Goal: Task Accomplishment & Management: Manage account settings

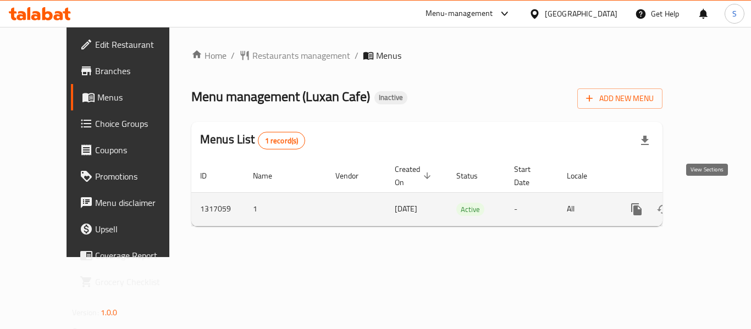
click at [703, 196] on link "enhanced table" at bounding box center [716, 209] width 26 height 26
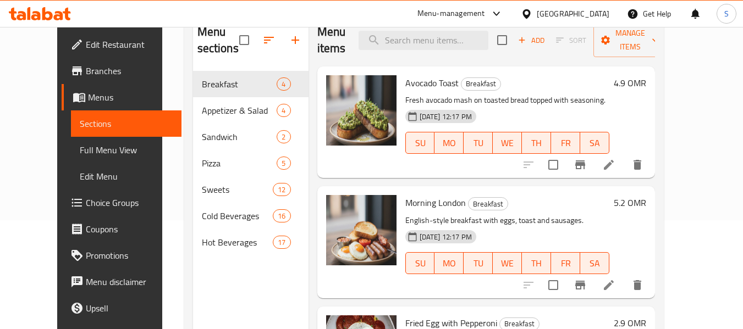
scroll to position [110, 0]
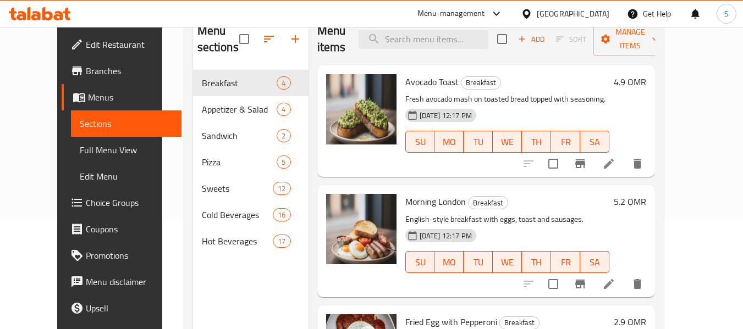
click at [537, 15] on div at bounding box center [529, 14] width 16 height 12
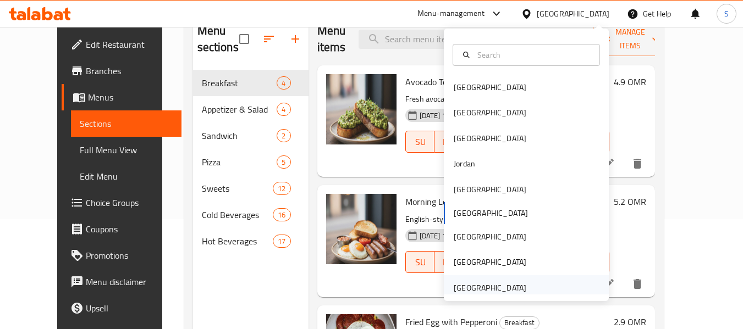
click at [488, 282] on div "[GEOGRAPHIC_DATA]" at bounding box center [490, 288] width 73 height 12
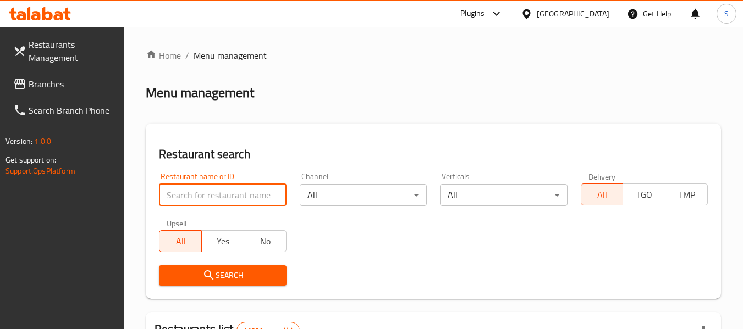
paste input "707773"
type input "707773"
click button "Search" at bounding box center [222, 276] width 127 height 20
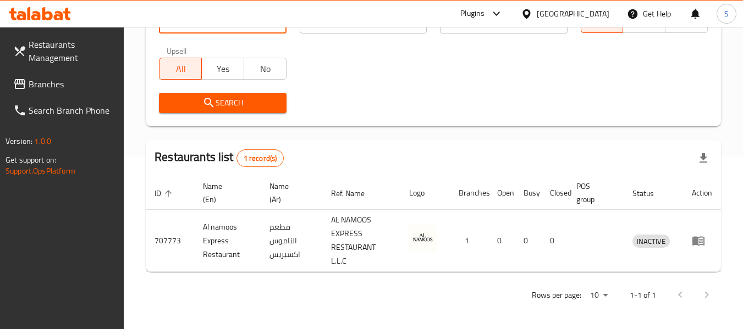
scroll to position [175, 0]
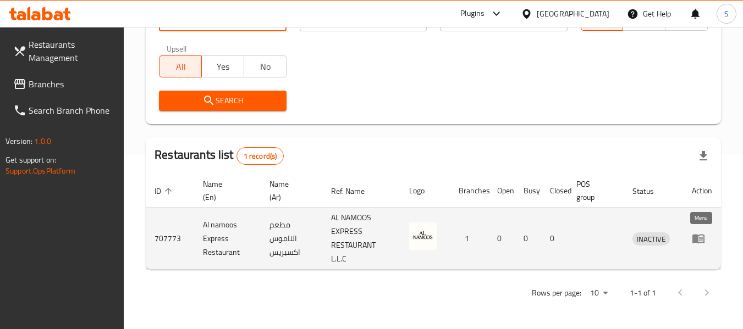
click at [698, 240] on icon "enhanced table" at bounding box center [698, 238] width 13 height 13
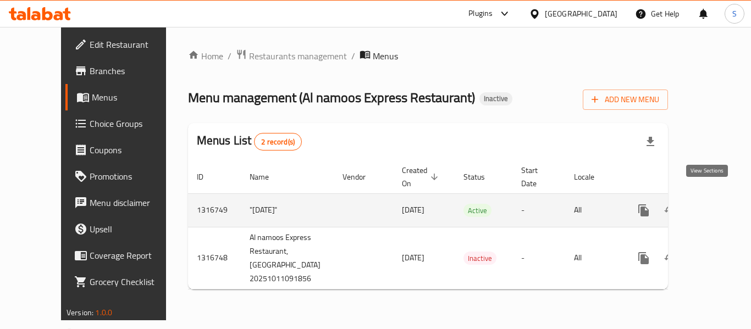
click at [717, 204] on icon "enhanced table" at bounding box center [723, 210] width 13 height 13
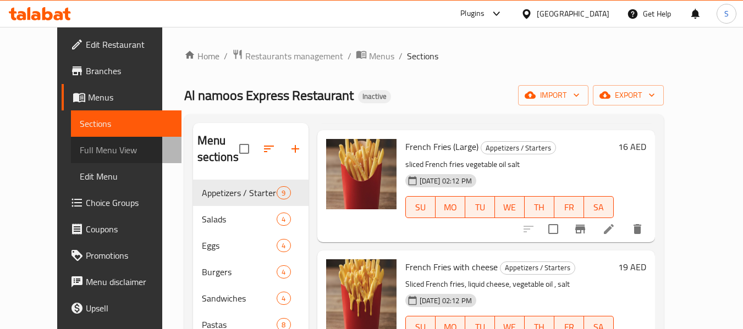
click at [80, 145] on span "Full Menu View" at bounding box center [126, 150] width 93 height 13
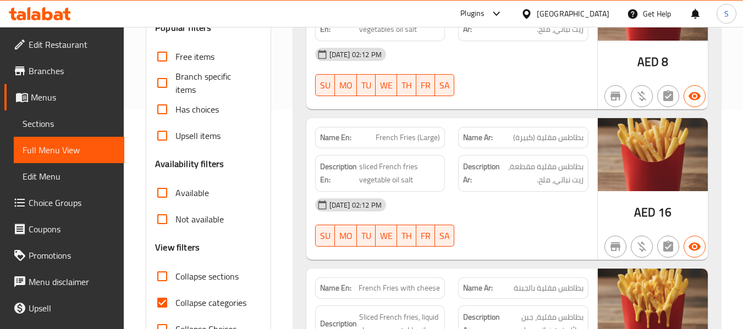
scroll to position [385, 0]
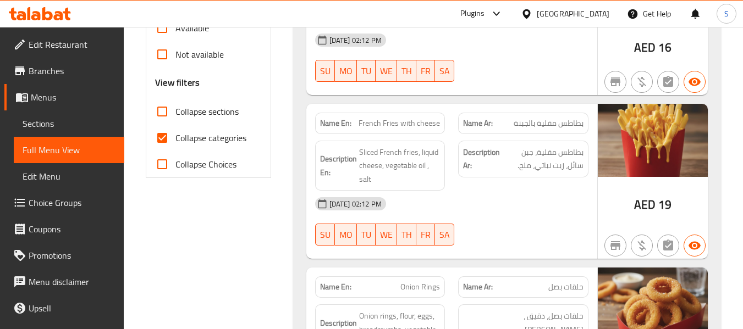
drag, startPoint x: 188, startPoint y: 137, endPoint x: 503, endPoint y: 3, distance: 342.2
click at [188, 136] on span "Collapse categories" at bounding box center [210, 137] width 71 height 13
click at [175, 136] on input "Collapse categories" at bounding box center [162, 138] width 26 height 26
checkbox input "false"
click at [480, 30] on div "[DATE] 02:12 PM" at bounding box center [451, 40] width 286 height 26
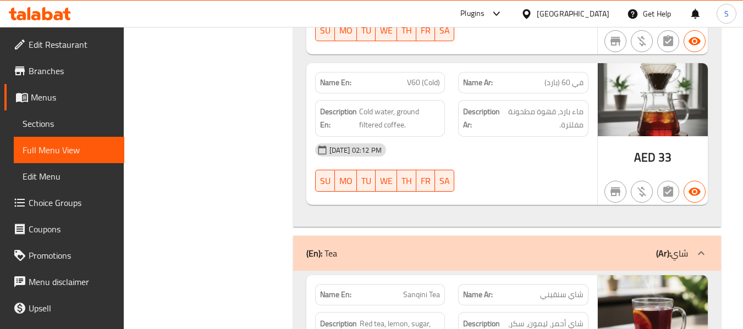
scroll to position [15147, 0]
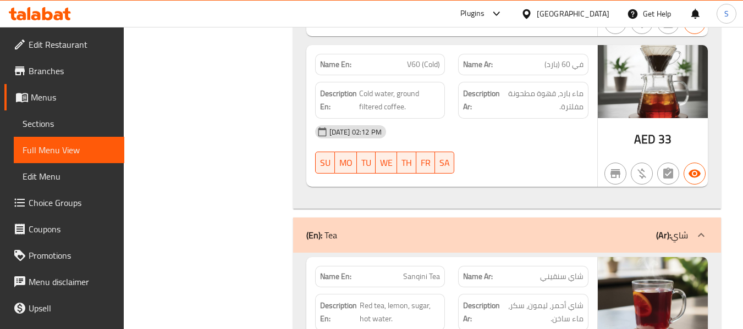
copy span "Iced Tea"
drag, startPoint x: 247, startPoint y: 152, endPoint x: 389, endPoint y: 54, distance: 172.7
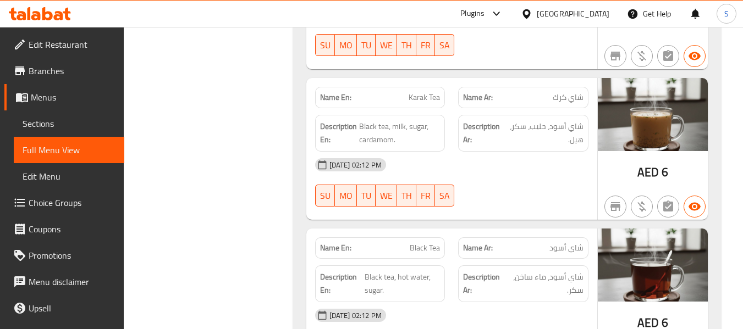
scroll to position [15531, 0]
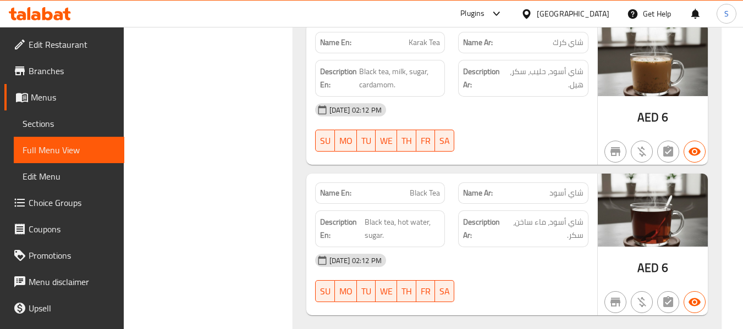
copy span "Normal Water"
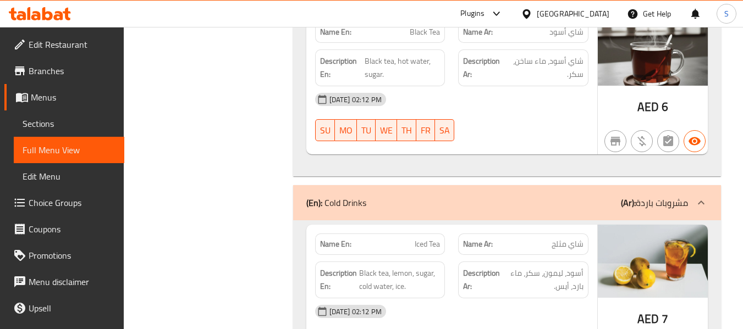
scroll to position [15806, 0]
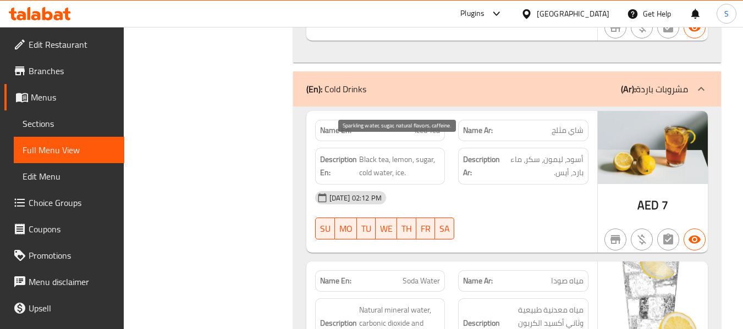
drag, startPoint x: 359, startPoint y: 146, endPoint x: 411, endPoint y: 145, distance: 52.2
drag, startPoint x: 360, startPoint y: 146, endPoint x: 408, endPoint y: 141, distance: 48.2
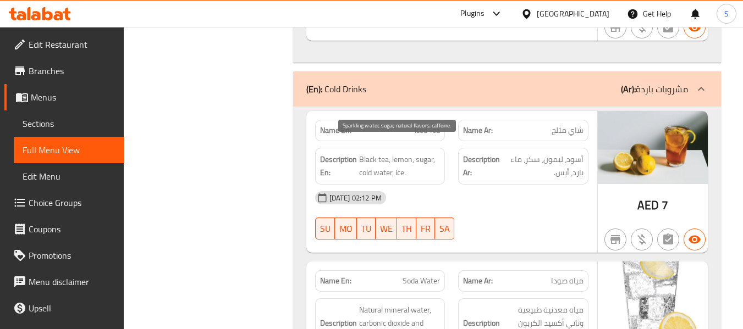
copy span "Sparkling water"
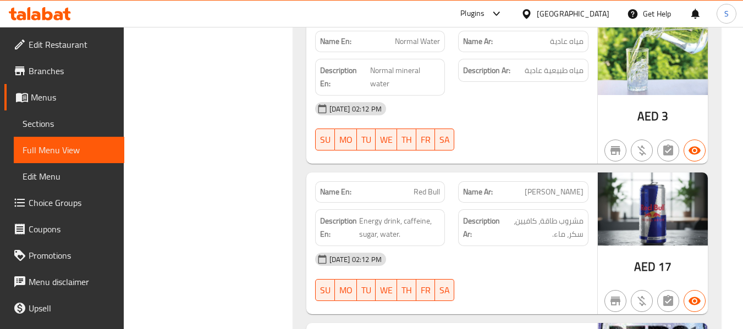
scroll to position [16226, 0]
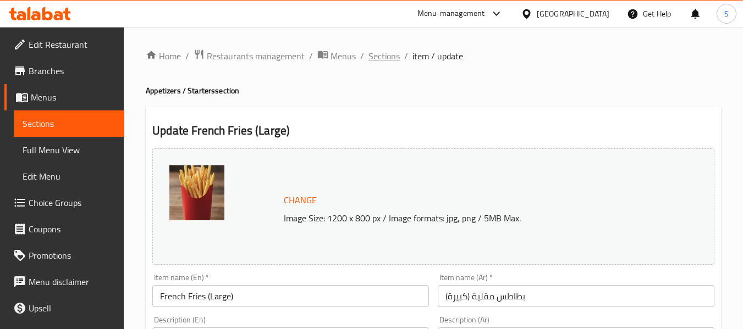
click at [382, 53] on span "Sections" at bounding box center [383, 55] width 31 height 13
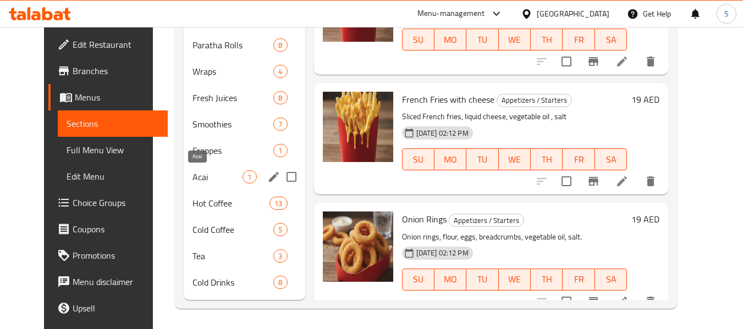
scroll to position [334, 0]
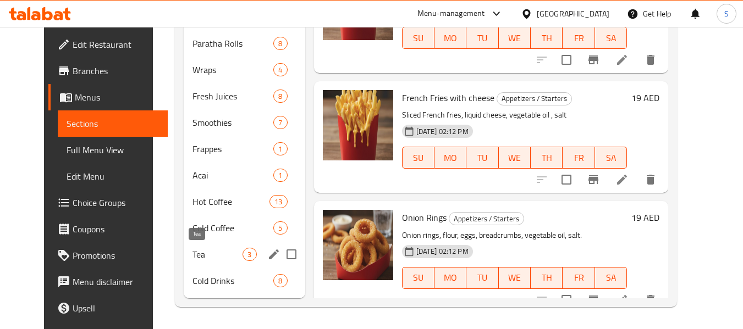
click at [194, 253] on span "Tea" at bounding box center [217, 254] width 50 height 13
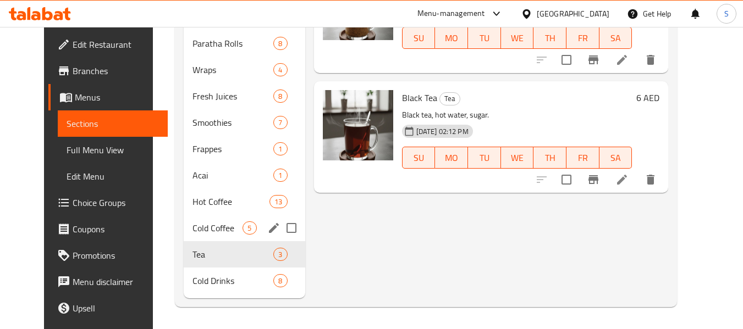
click at [205, 232] on span "Cold Coffee" at bounding box center [217, 228] width 50 height 13
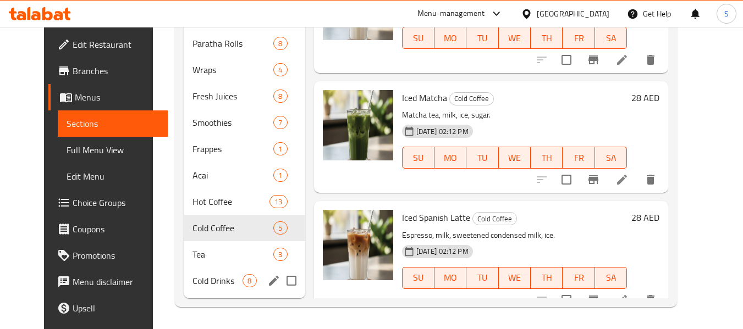
click at [204, 288] on div "Cold Drinks 8" at bounding box center [244, 281] width 121 height 26
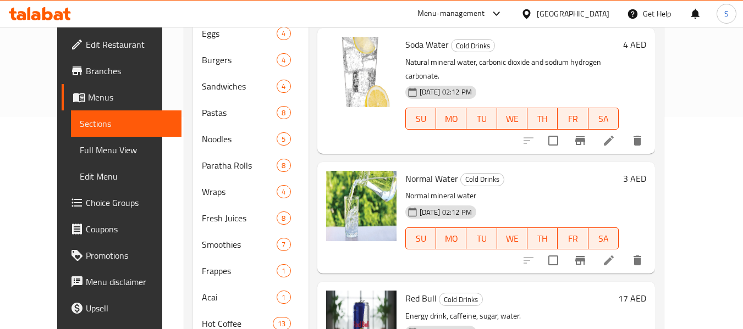
scroll to position [165, 0]
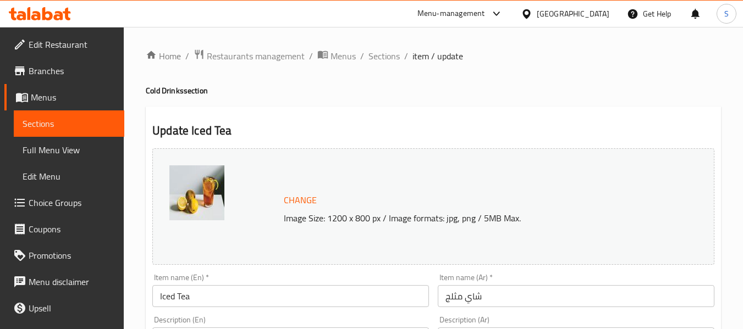
scroll to position [110, 0]
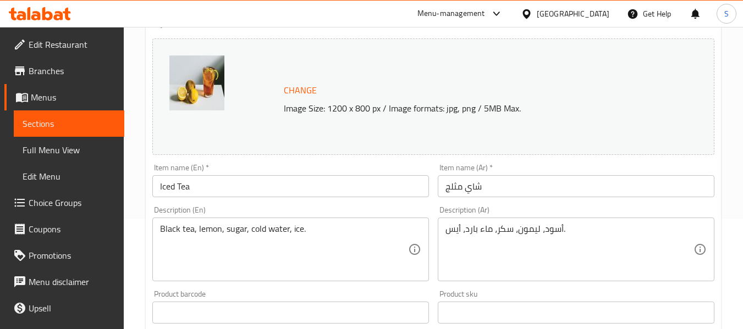
click at [468, 183] on input "شاي مثلج" at bounding box center [576, 186] width 277 height 22
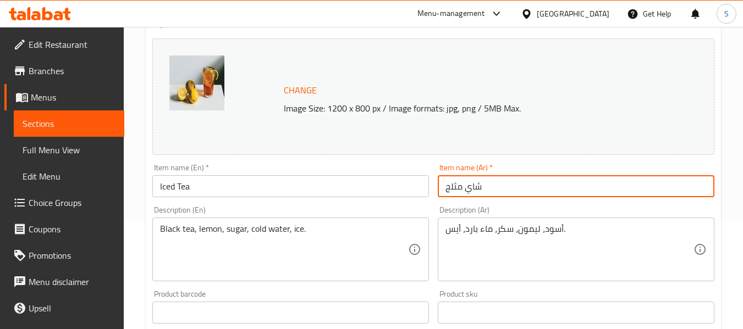
click at [468, 183] on input "شاي مثلج" at bounding box center [576, 186] width 277 height 22
click at [469, 181] on input "شاي مثلج" at bounding box center [576, 186] width 277 height 22
click at [478, 185] on input "شاي مثلج" at bounding box center [576, 186] width 277 height 22
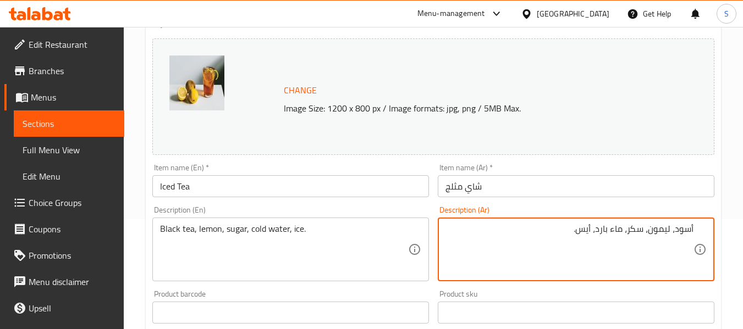
click at [697, 227] on div "أسود، ليمون، سكر، ماء بارد، أيس. Description (Ar)" at bounding box center [576, 250] width 277 height 64
click at [695, 233] on div "أسود، ليمون، سكر، ماء بارد، أيس. Description (Ar)" at bounding box center [576, 250] width 277 height 64
click at [693, 229] on div "أسود، ليمون، سكر، ماء بارد، أيس. Description (Ar)" at bounding box center [576, 250] width 277 height 64
click at [693, 224] on textarea "أسود، ليمون، سكر، ماء بارد، أيس." at bounding box center [569, 250] width 248 height 52
paste textarea "شاي"
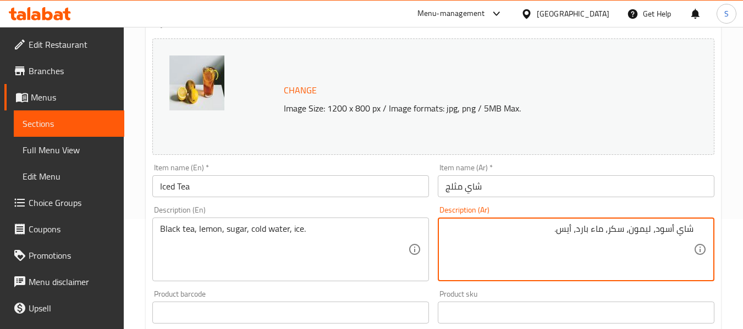
type textarea "شاي أسود، ليمون، سكر، ماء بارد، أيس."
click at [621, 185] on input "شاي مثلج" at bounding box center [576, 186] width 277 height 22
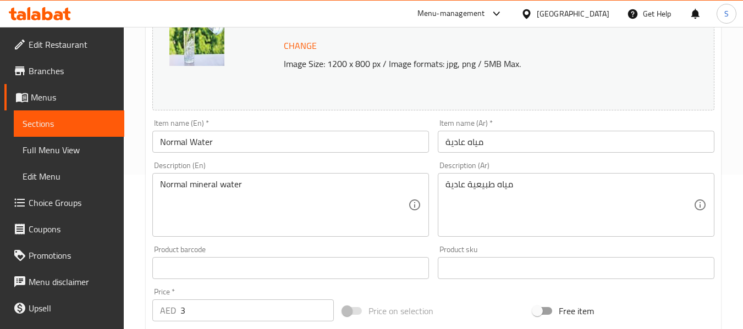
scroll to position [165, 0]
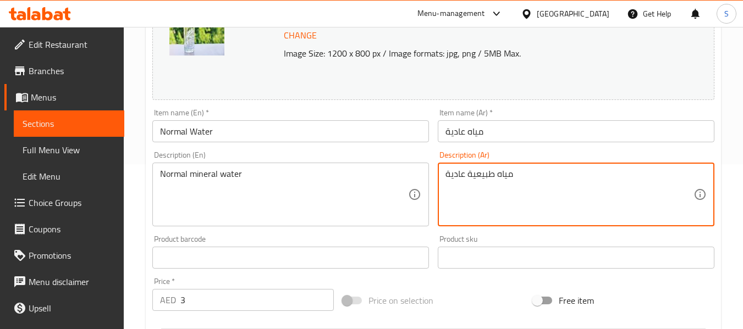
click at [473, 172] on textarea "مياه طبيعية عادية" at bounding box center [569, 195] width 248 height 52
type textarea "مياه معدنية عادية"
click at [520, 141] on input "مياه عادية" at bounding box center [576, 131] width 277 height 22
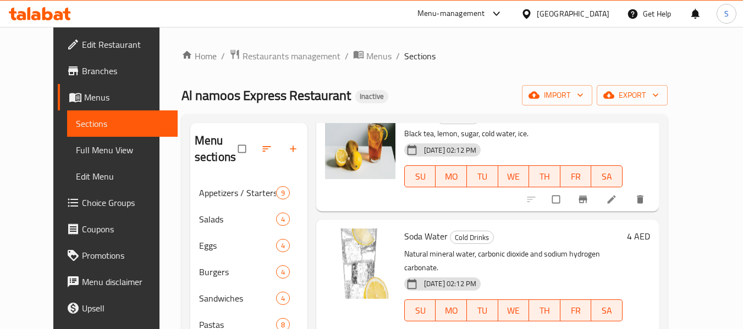
scroll to position [110, 0]
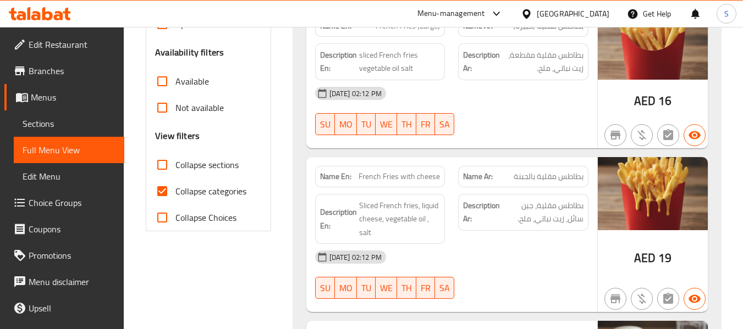
scroll to position [385, 0]
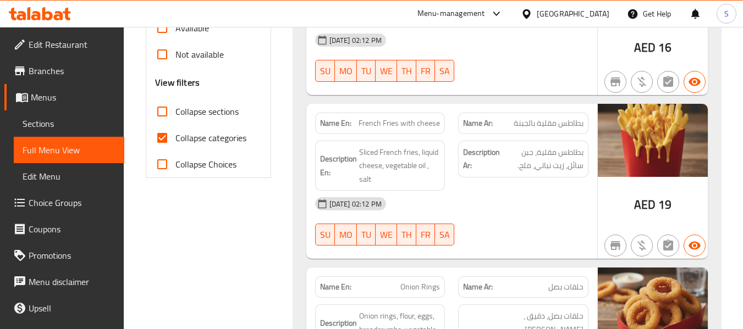
click at [216, 142] on span "Collapse categories" at bounding box center [210, 137] width 71 height 13
click at [175, 142] on input "Collapse categories" at bounding box center [162, 138] width 26 height 26
checkbox input "false"
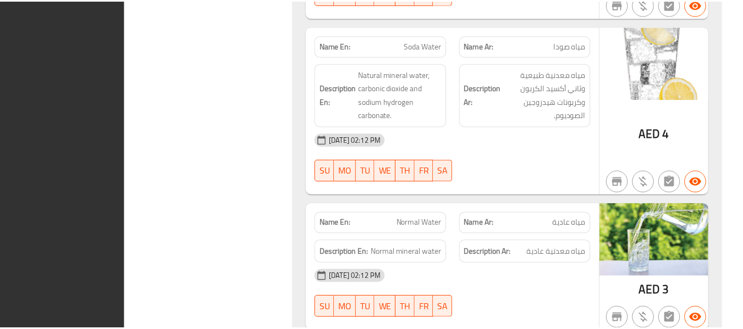
scroll to position [16093, 0]
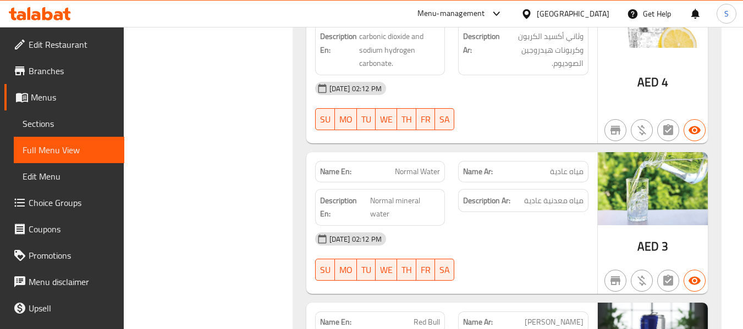
click at [40, 45] on span "Edit Restaurant" at bounding box center [72, 44] width 87 height 13
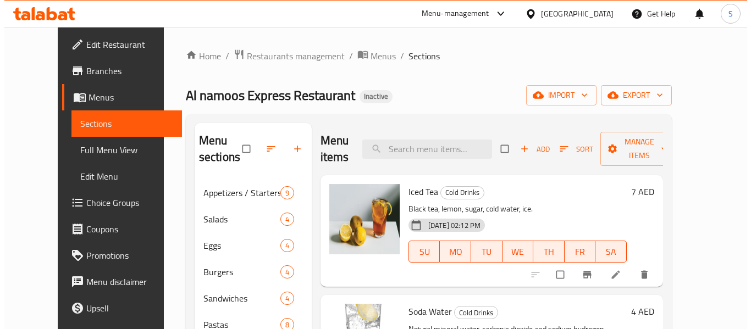
scroll to position [55, 0]
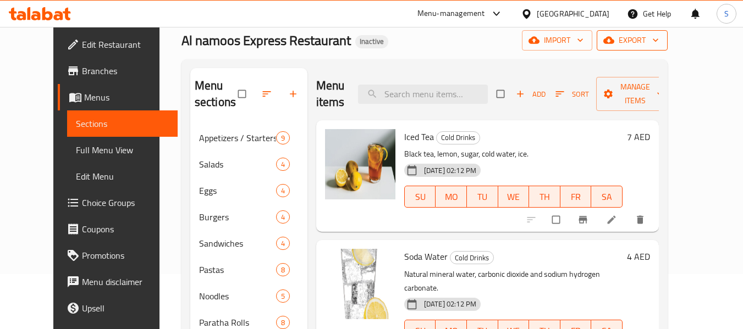
click at [659, 45] on span "export" at bounding box center [631, 41] width 53 height 14
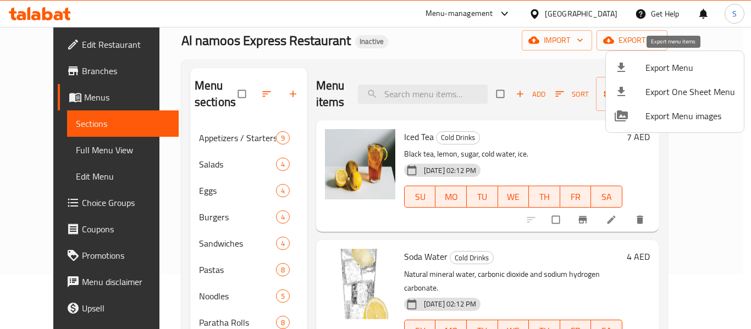
click at [680, 68] on span "Export Menu" at bounding box center [691, 67] width 90 height 13
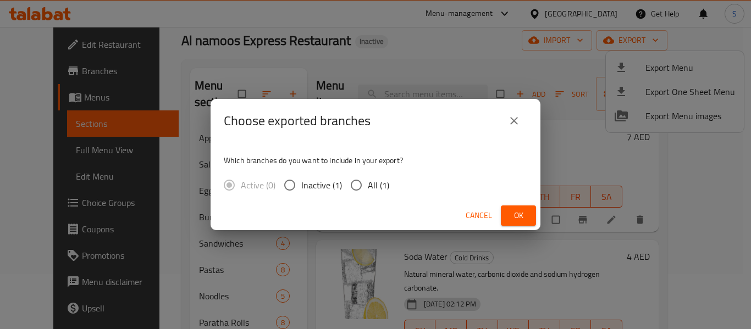
click at [381, 188] on span "All (1)" at bounding box center [378, 185] width 21 height 13
click at [368, 188] on input "All (1)" at bounding box center [356, 185] width 23 height 23
radio input "true"
click at [505, 216] on button "Ok" at bounding box center [518, 216] width 35 height 20
